Goal: Check status: Check status

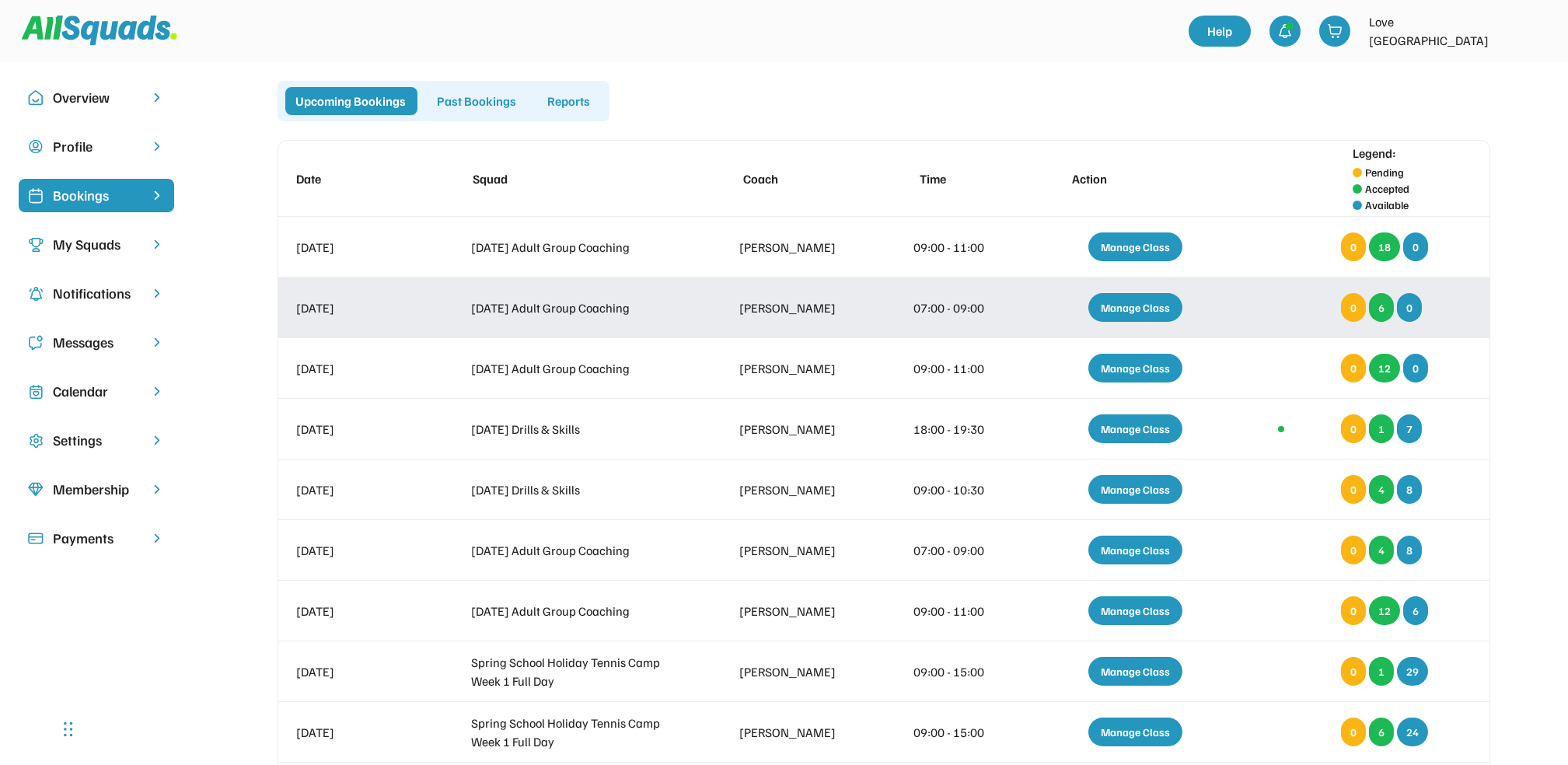
click at [1111, 300] on div "Manage Class" at bounding box center [1135, 307] width 94 height 29
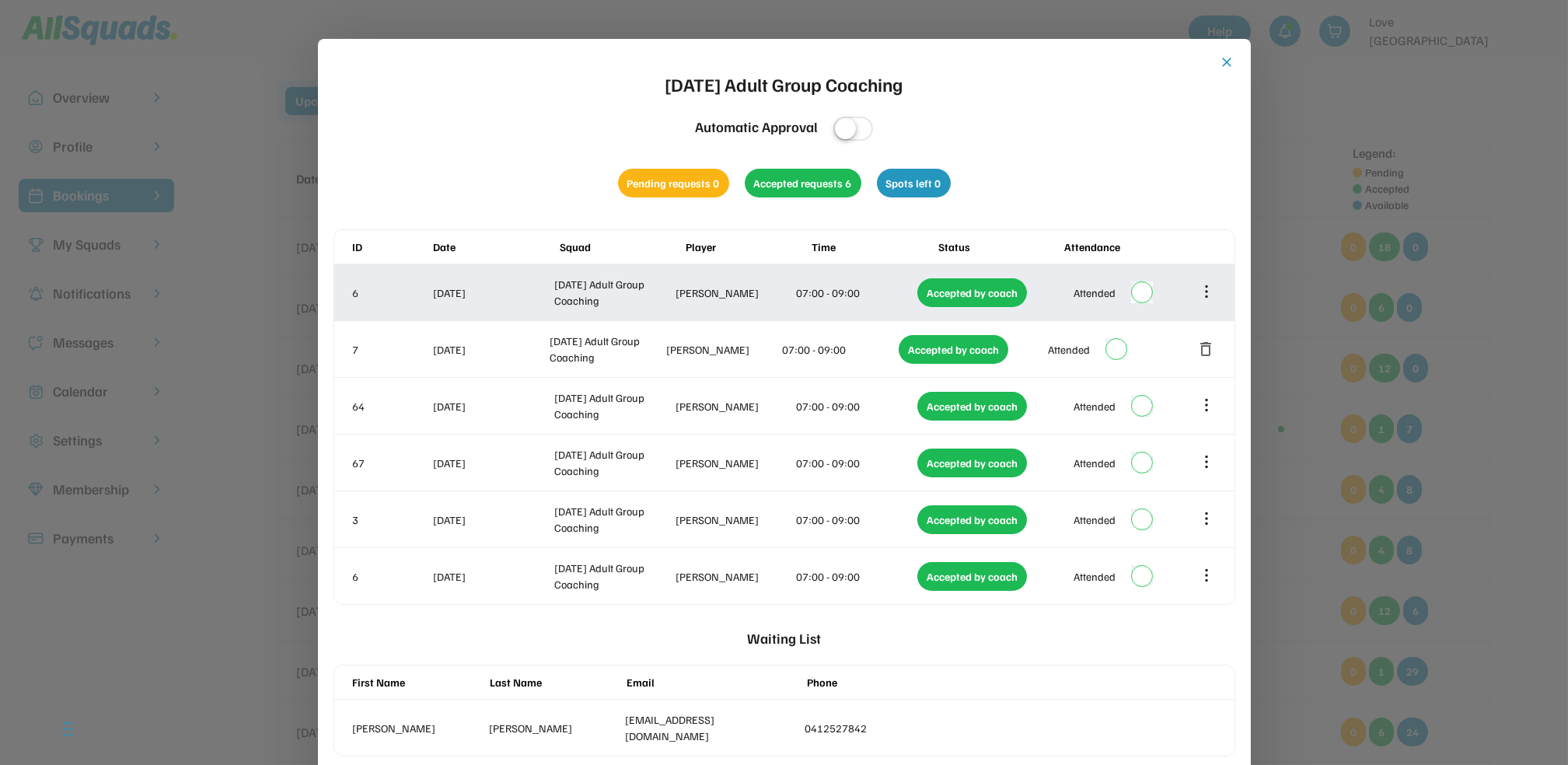
click at [1203, 294] on icon at bounding box center [1207, 292] width 17 height 17
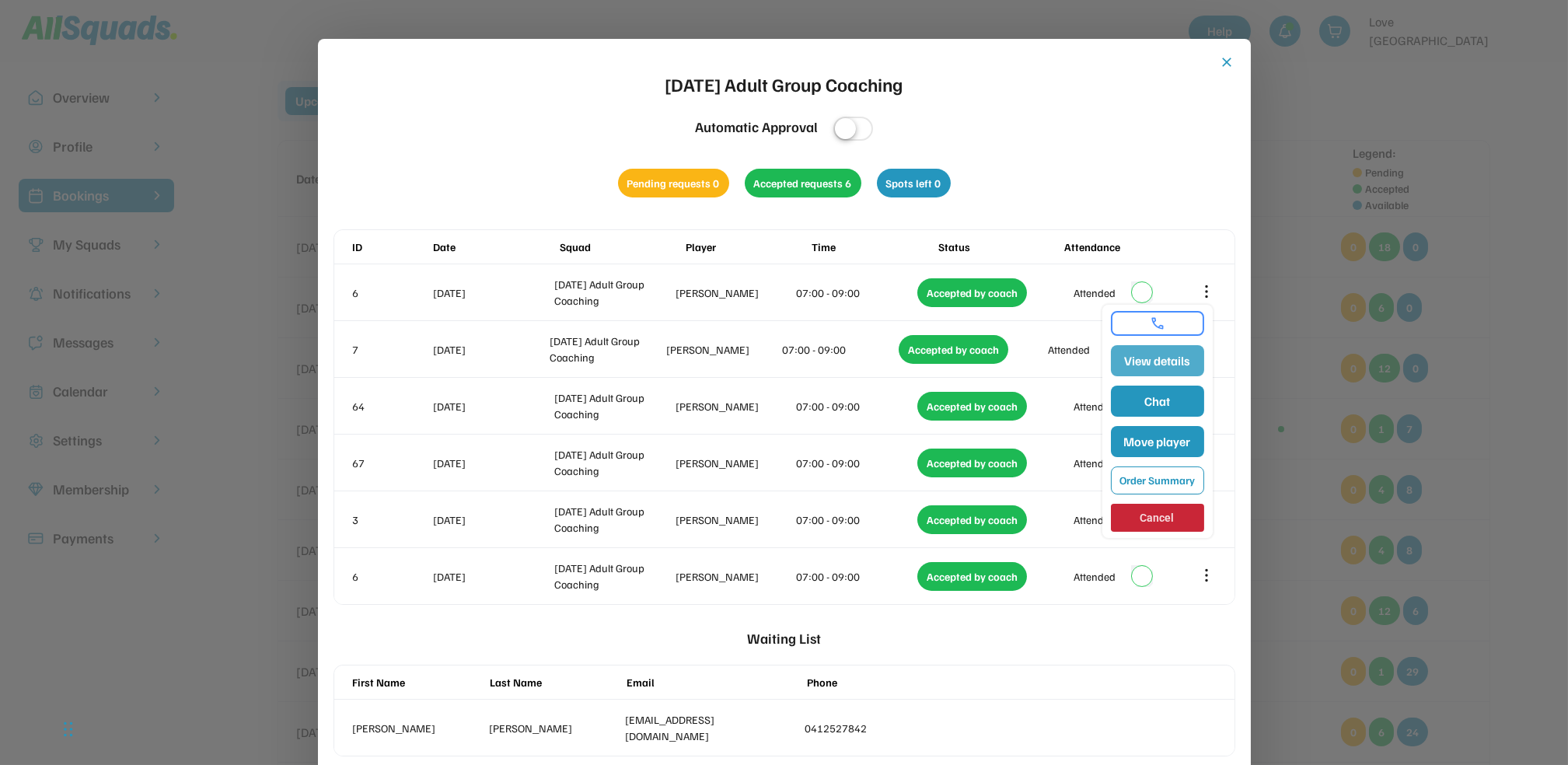
click at [1159, 358] on button "View details" at bounding box center [1157, 361] width 93 height 31
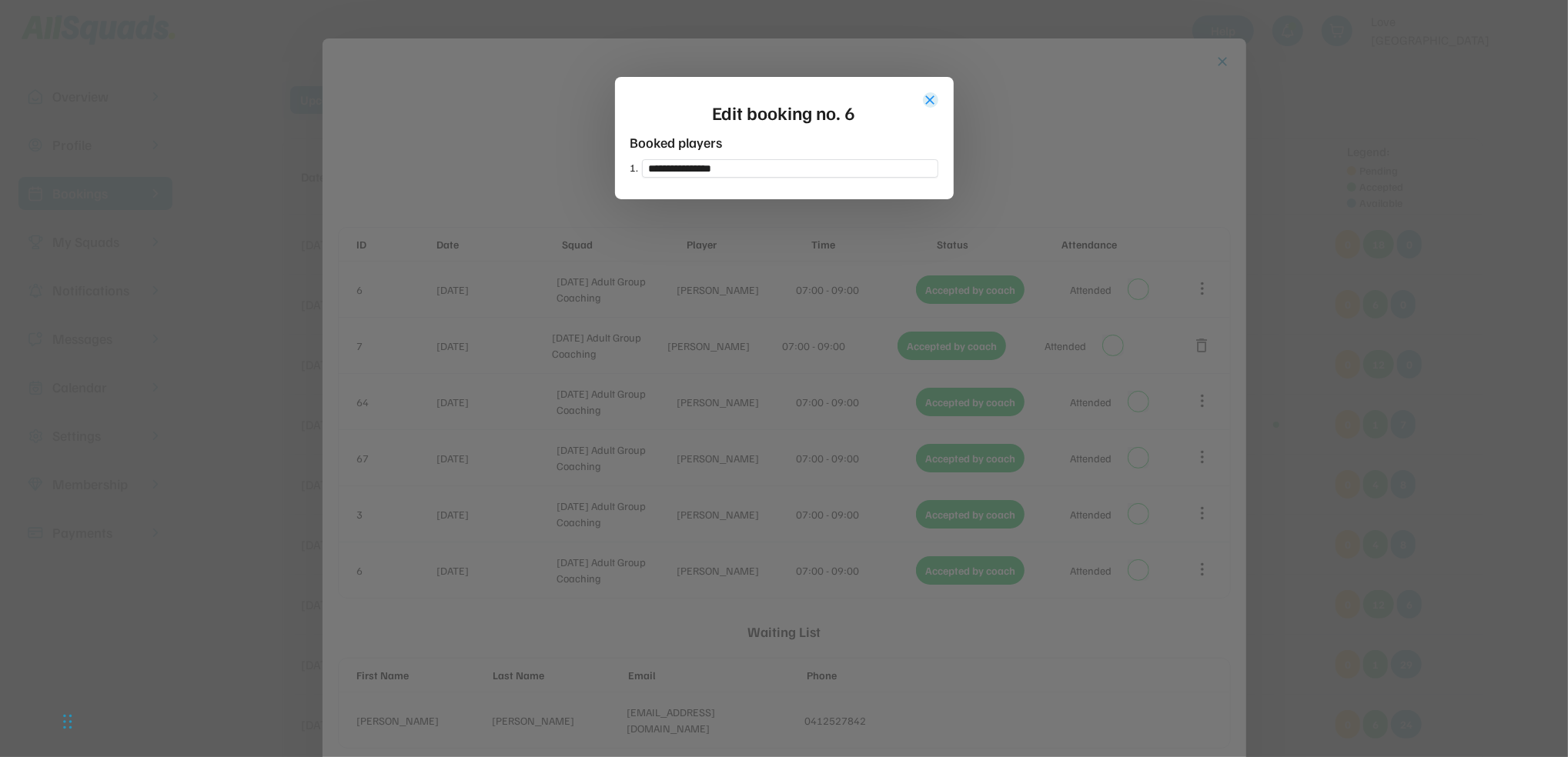
click at [928, 99] on button "close" at bounding box center [931, 100] width 16 height 16
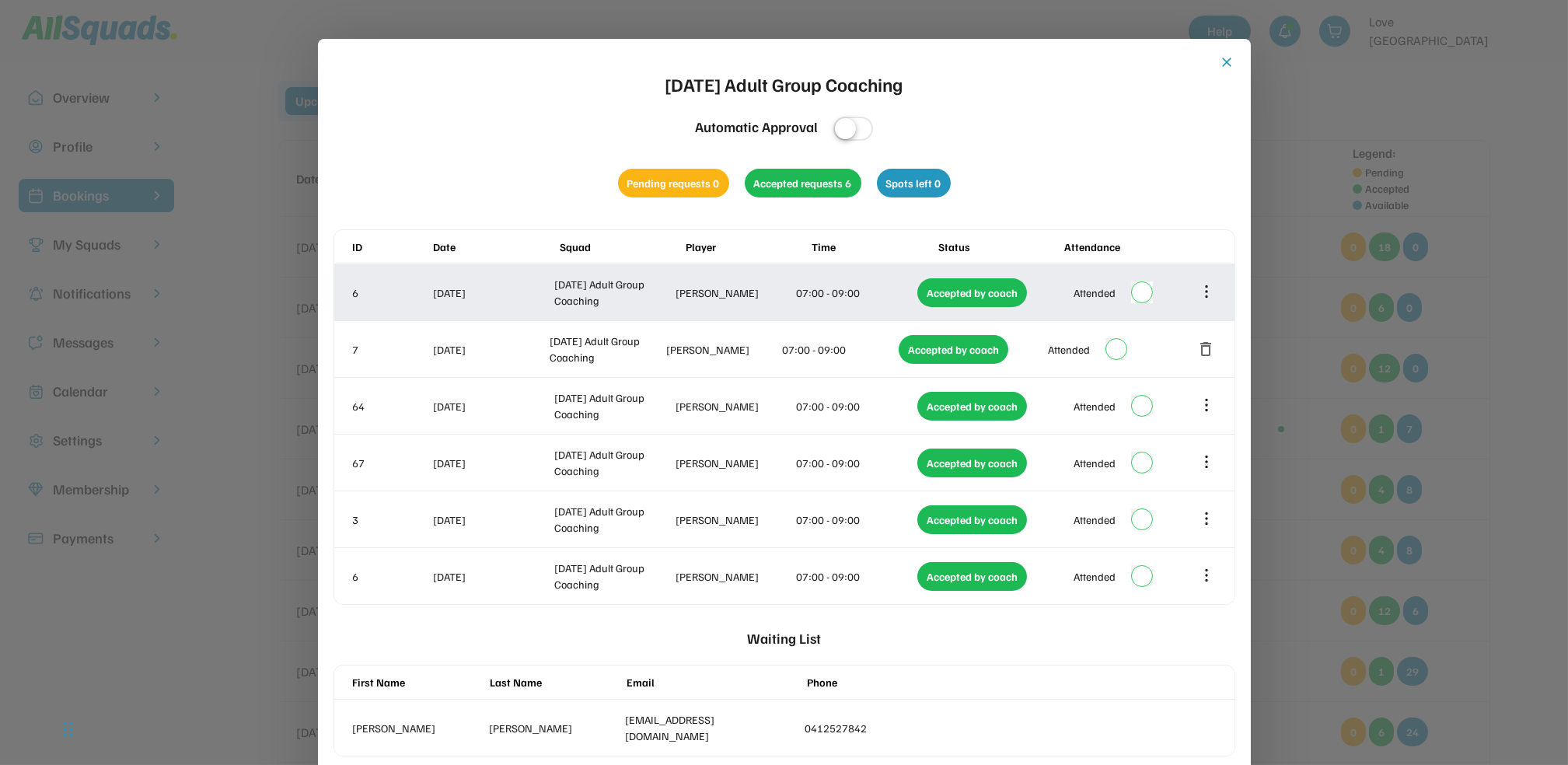
click at [1204, 289] on icon at bounding box center [1207, 292] width 17 height 17
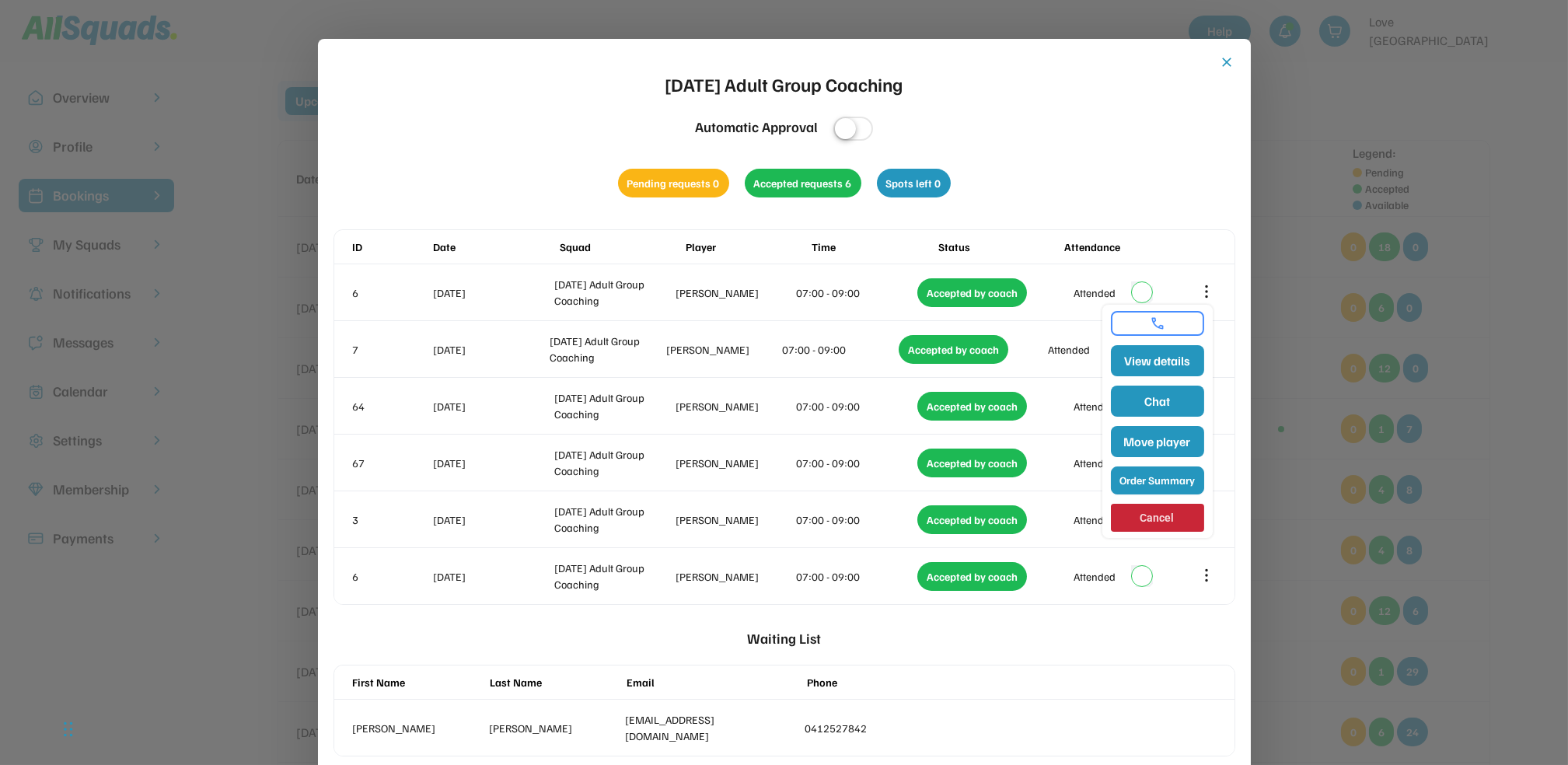
click at [1161, 471] on button "Order Summary" at bounding box center [1157, 480] width 93 height 28
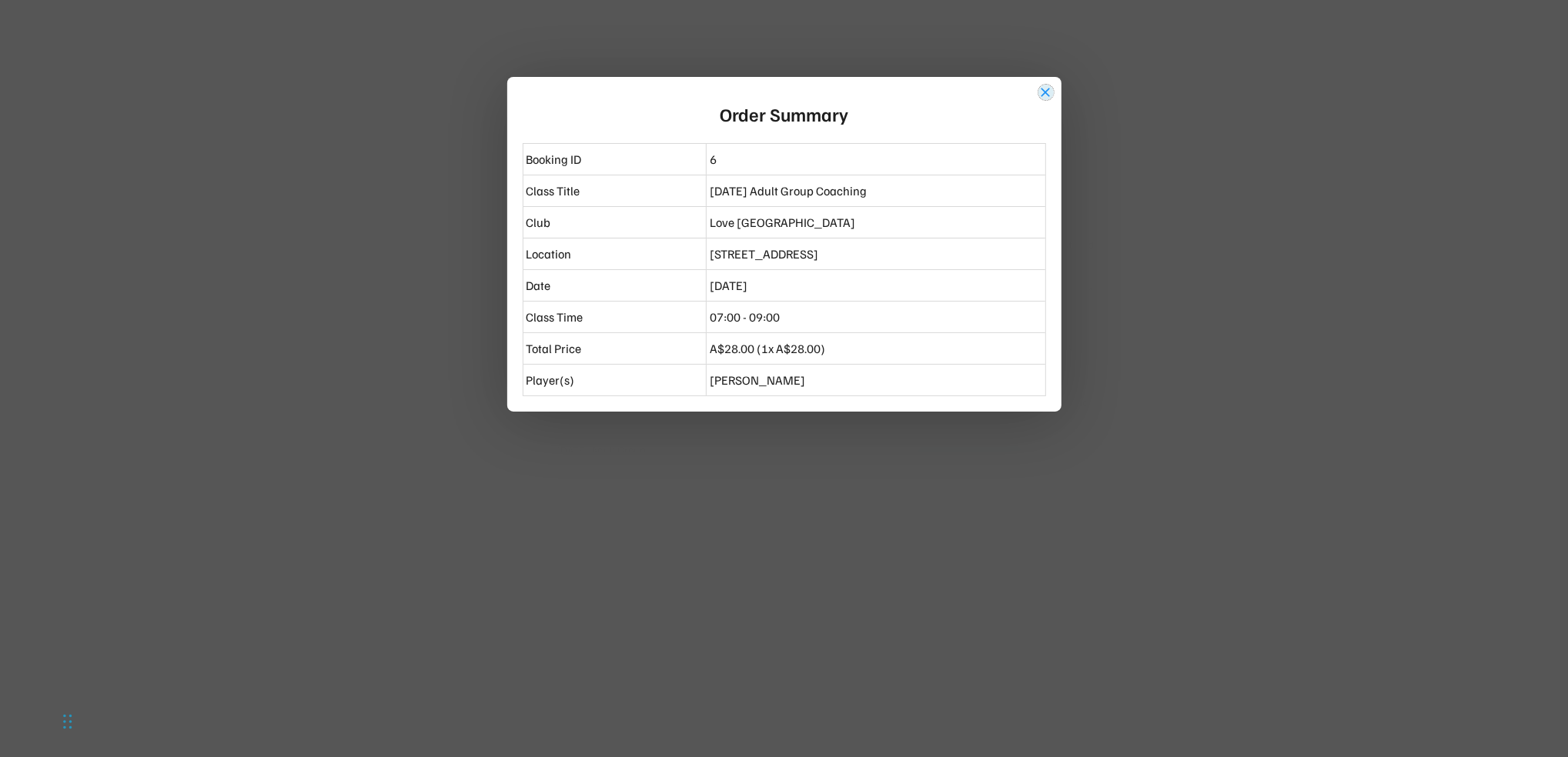
click at [1045, 98] on button "close" at bounding box center [1046, 92] width 16 height 16
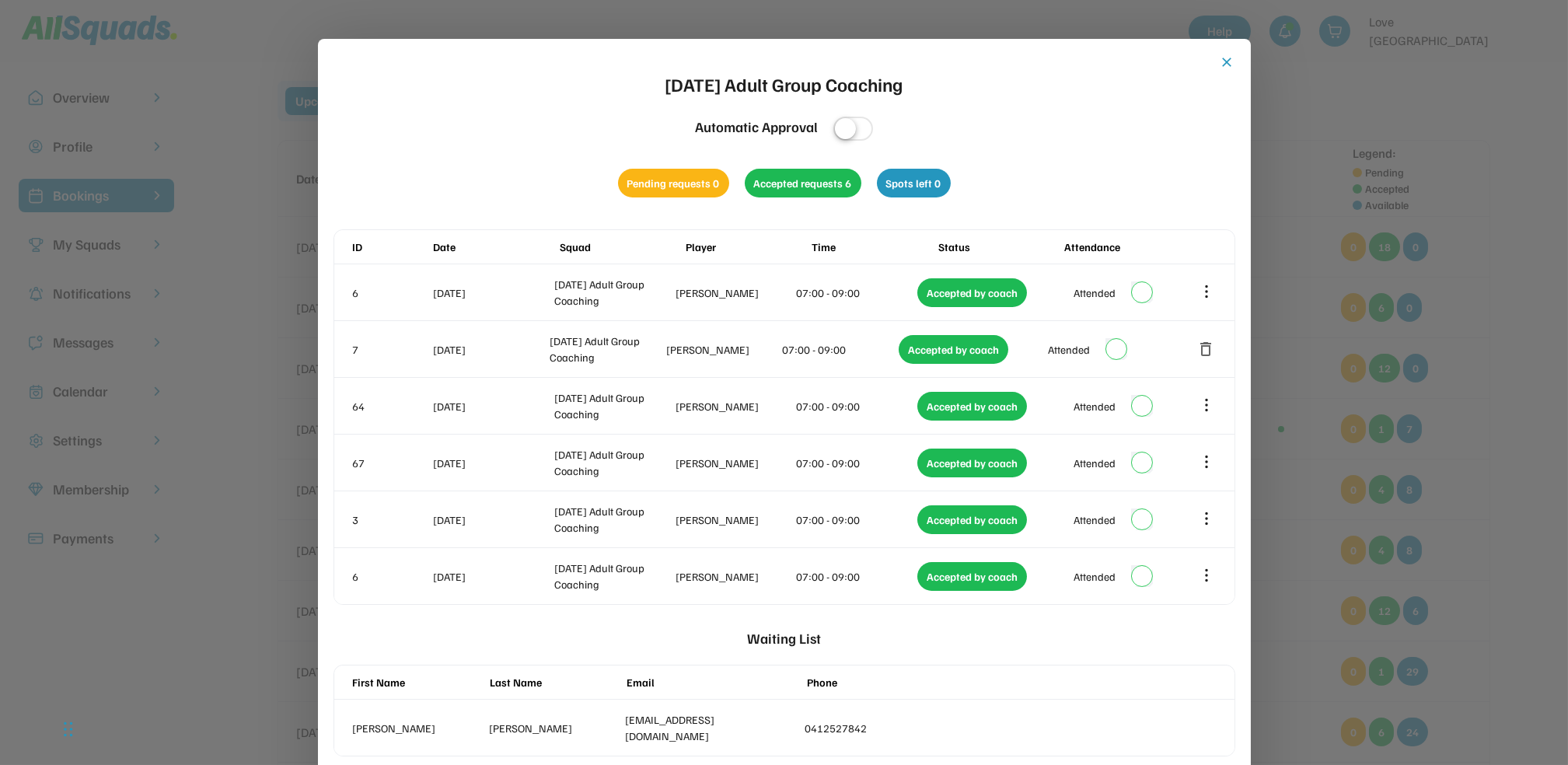
click at [1227, 61] on button "close" at bounding box center [1228, 62] width 16 height 16
